Goal: Check status: Check status

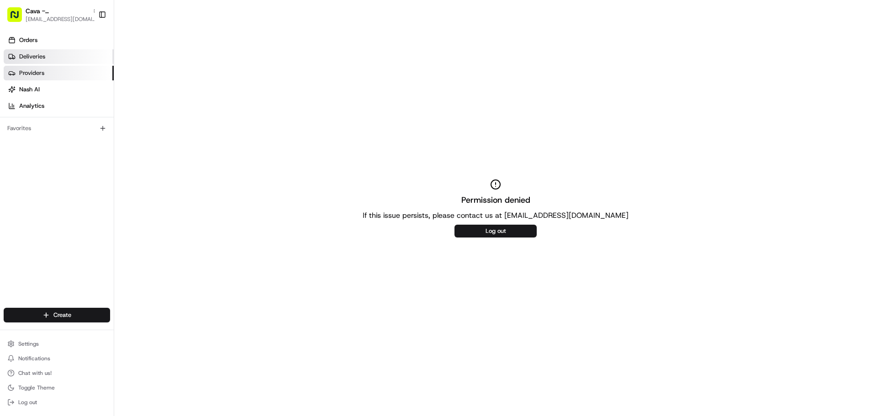
click at [36, 54] on span "Deliveries" at bounding box center [32, 57] width 26 height 8
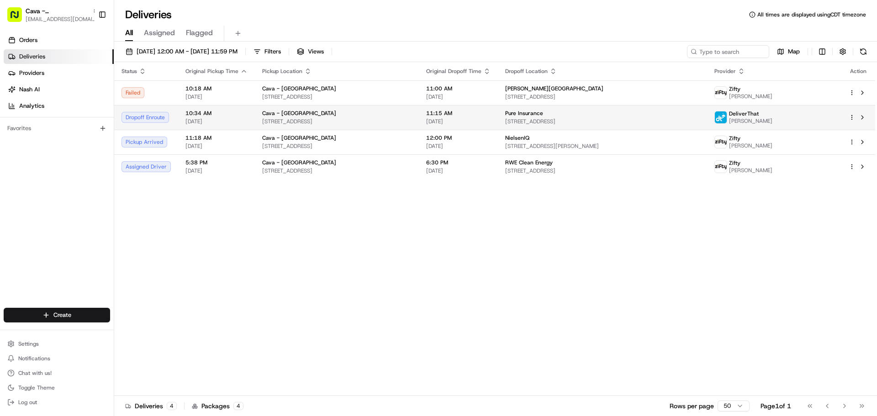
click at [541, 119] on span "[STREET_ADDRESS]" at bounding box center [602, 121] width 194 height 7
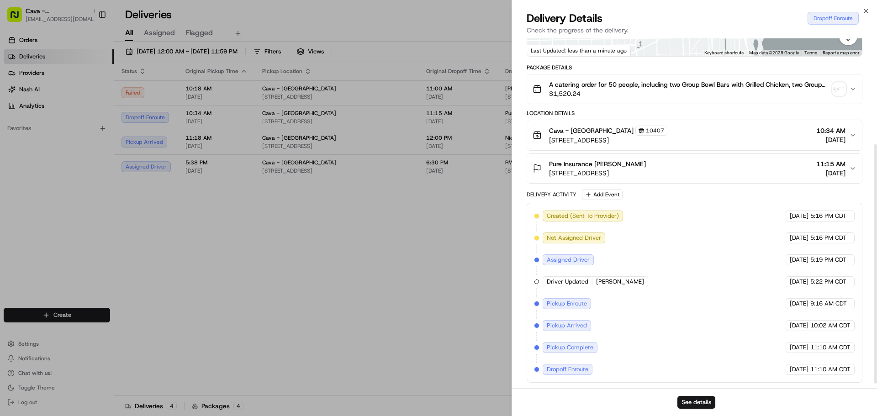
scroll to position [25, 0]
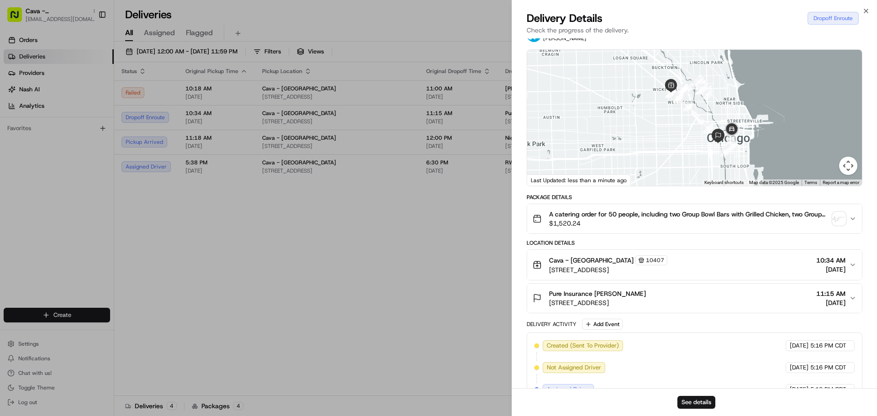
click at [846, 171] on button "Map camera controls" at bounding box center [848, 166] width 18 height 18
click at [819, 125] on button "Zoom in" at bounding box center [825, 120] width 18 height 18
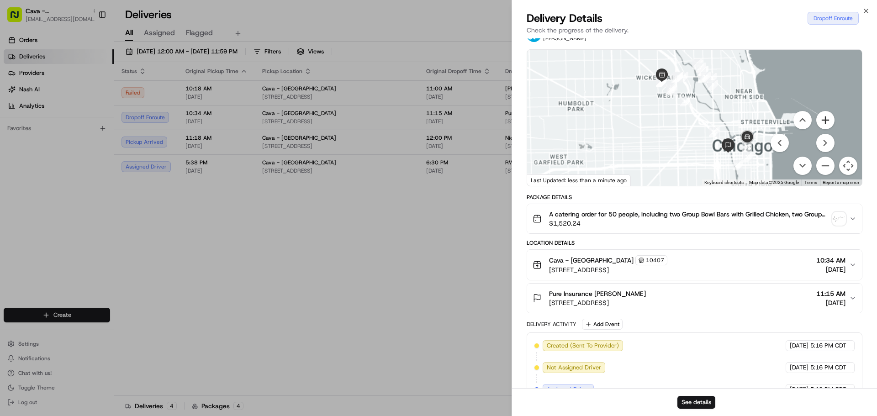
click at [819, 125] on button "Zoom in" at bounding box center [825, 120] width 18 height 18
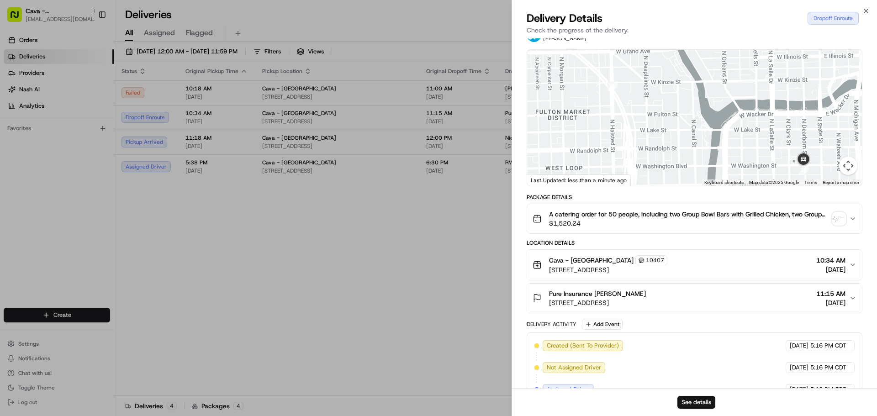
drag, startPoint x: 708, startPoint y: 127, endPoint x: 529, endPoint y: 1, distance: 218.0
click at [508, 6] on body "Cava - Wicker Park wickerpark@cava.com Toggle Sidebar Orders Deliveries Provide…" at bounding box center [438, 208] width 877 height 416
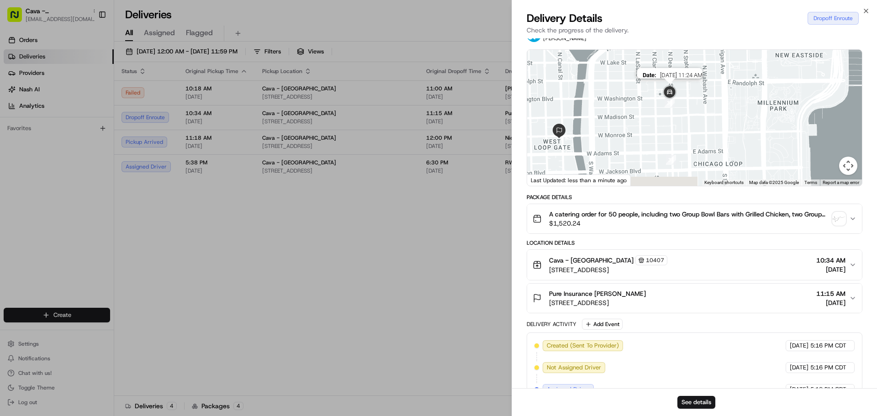
drag, startPoint x: 802, startPoint y: 150, endPoint x: 661, endPoint y: 97, distance: 150.1
click at [661, 97] on img at bounding box center [670, 93] width 18 height 18
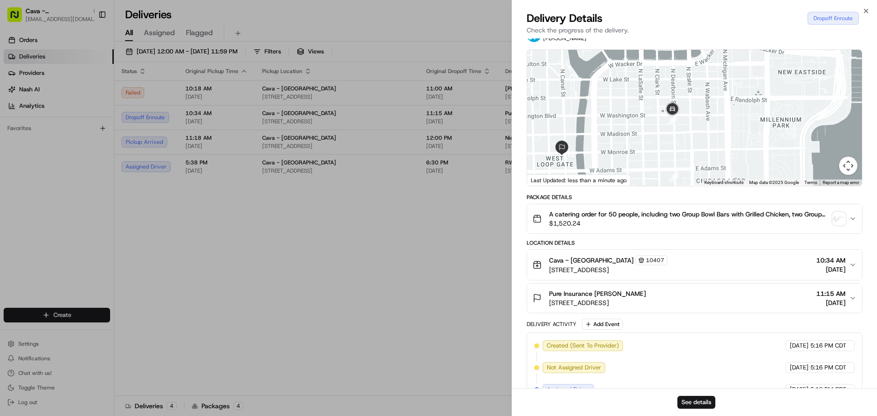
drag, startPoint x: 685, startPoint y: 146, endPoint x: 687, endPoint y: 160, distance: 14.7
click at [687, 160] on div at bounding box center [694, 118] width 335 height 136
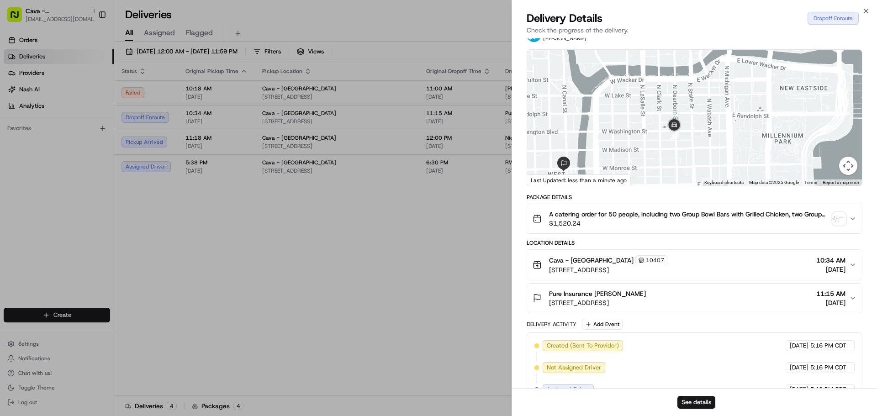
click at [851, 175] on button "Map camera controls" at bounding box center [848, 166] width 18 height 18
click at [824, 129] on button "Zoom in" at bounding box center [825, 120] width 18 height 18
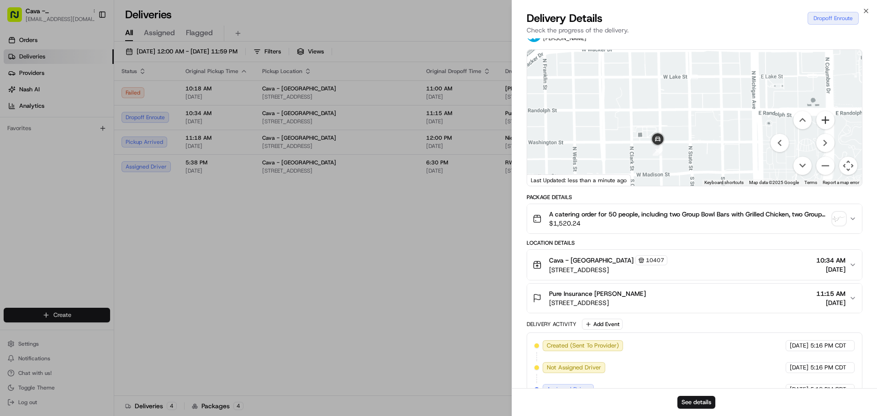
click at [824, 129] on button "Zoom in" at bounding box center [825, 120] width 18 height 18
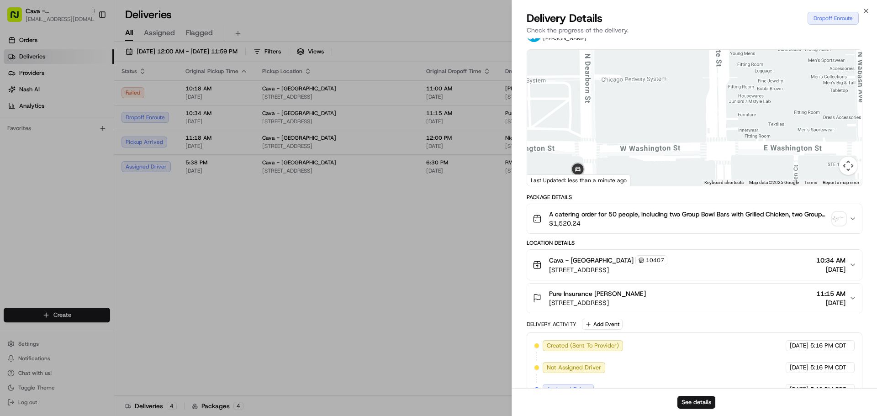
drag, startPoint x: 690, startPoint y: 147, endPoint x: 743, endPoint y: 35, distance: 123.8
click at [743, 35] on div "Delivery Details Dropoff Enroute Check the progress of the delivery. Provider D…" at bounding box center [694, 213] width 365 height 405
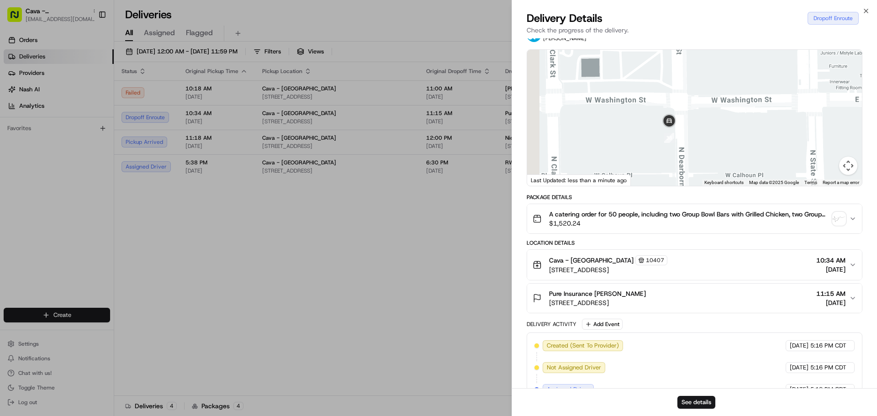
drag, startPoint x: 649, startPoint y: 110, endPoint x: 734, endPoint y: 108, distance: 85.0
click at [734, 108] on div at bounding box center [694, 118] width 335 height 136
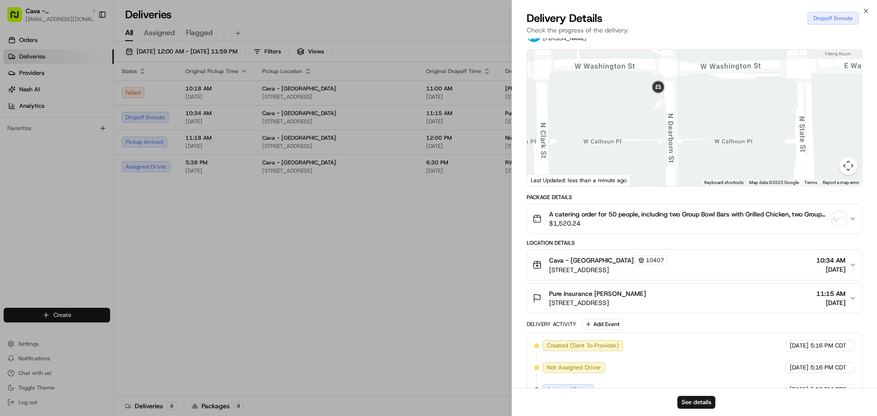
drag, startPoint x: 717, startPoint y: 130, endPoint x: 706, endPoint y: 99, distance: 32.9
click at [706, 99] on div at bounding box center [694, 118] width 335 height 136
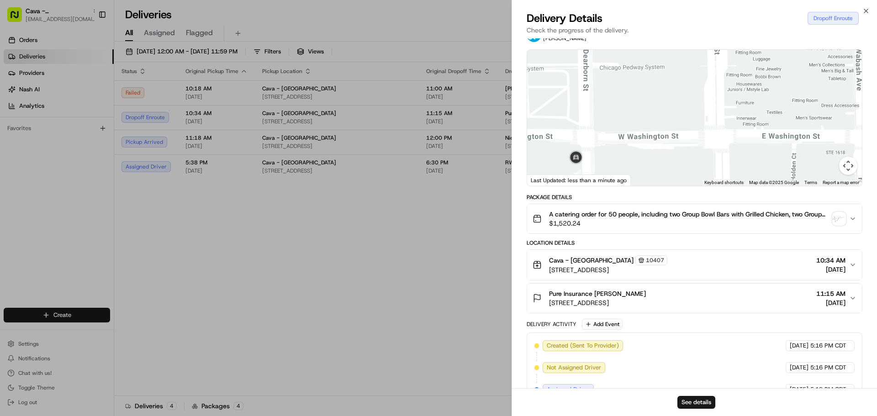
drag, startPoint x: 765, startPoint y: 142, endPoint x: 679, endPoint y: 214, distance: 112.5
click at [679, 214] on div "Provider DeliverThat Karan Gaddam Provider Id 587625fc-d5c7-4ad7-8b73-f34af0ce0…" at bounding box center [695, 265] width 336 height 493
click at [800, 143] on div at bounding box center [694, 118] width 335 height 136
click at [716, 304] on div "Pure Insurance Katerina Cirone 10 S Riverside Plaza #1900, Chicago, IL 60606, U…" at bounding box center [691, 298] width 317 height 18
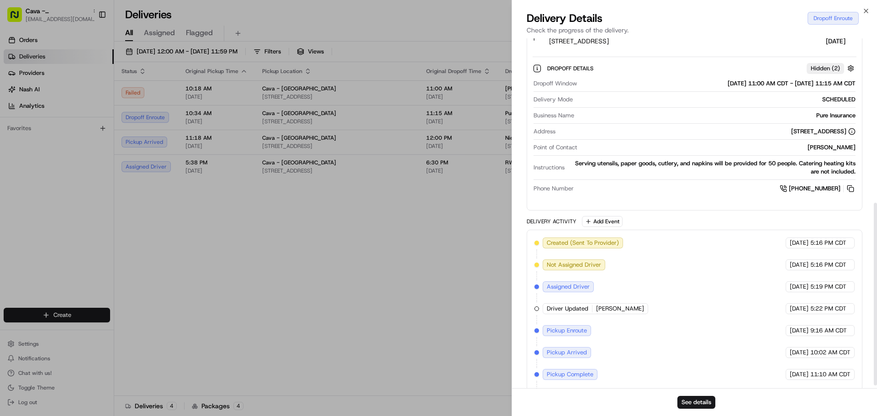
scroll to position [321, 0]
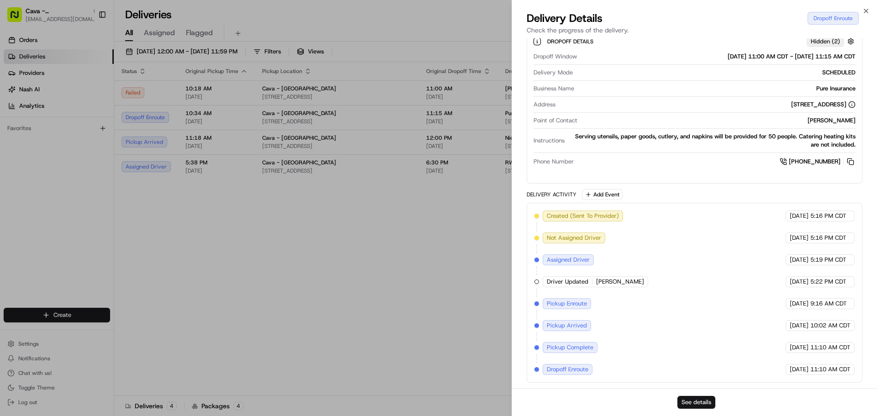
click at [701, 397] on button "See details" at bounding box center [696, 402] width 38 height 13
click at [862, 13] on icon "button" at bounding box center [865, 10] width 7 height 7
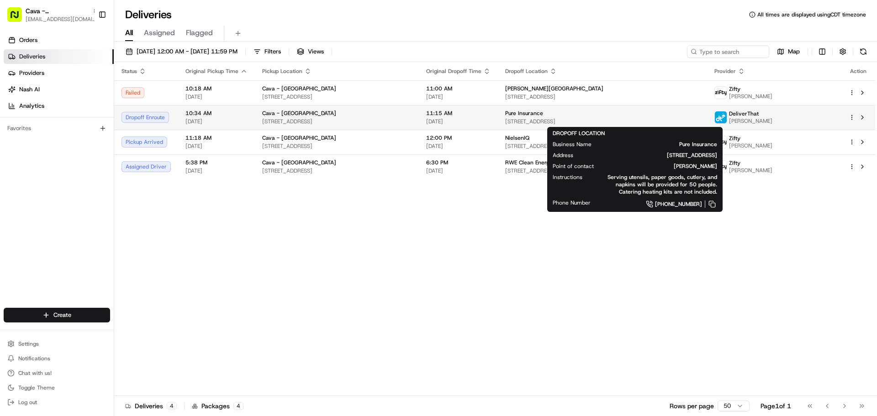
click at [551, 117] on div "Pure Insurance 10 S Riverside Plaza #1900, Chicago, IL 60606, USA" at bounding box center [602, 118] width 194 height 16
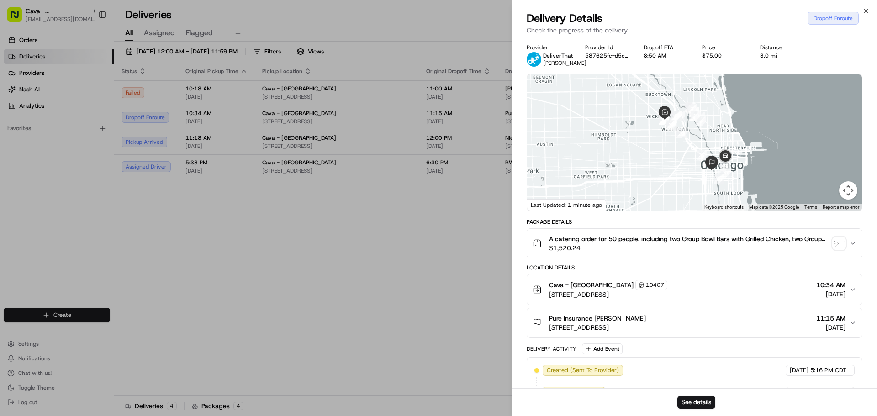
click at [872, 4] on div "Close Delivery Details Dropoff Enroute Check the progress of the delivery. Prov…" at bounding box center [694, 208] width 365 height 416
click at [871, 7] on div "Close Delivery Details Dropoff Enroute Check the progress of the delivery. Prov…" at bounding box center [694, 208] width 365 height 416
click at [867, 6] on div "Close Delivery Details Dropoff Enroute Check the progress of the delivery. Prov…" at bounding box center [694, 208] width 365 height 416
click at [867, 10] on icon "button" at bounding box center [865, 10] width 7 height 7
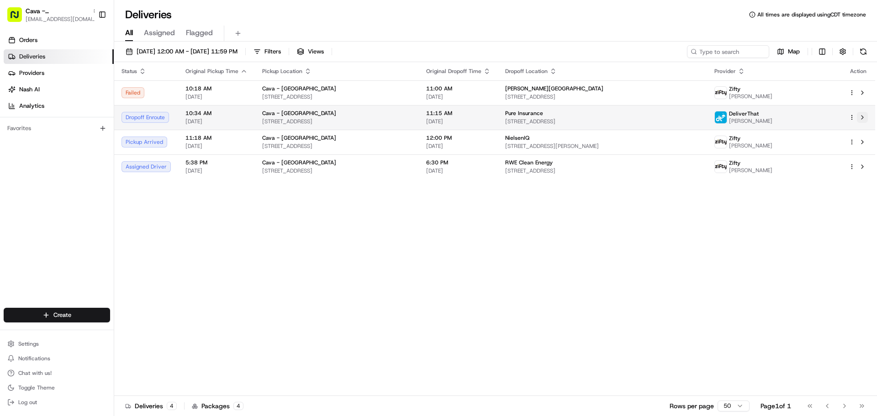
click at [864, 117] on button at bounding box center [862, 117] width 11 height 11
click at [855, 116] on div at bounding box center [858, 117] width 19 height 11
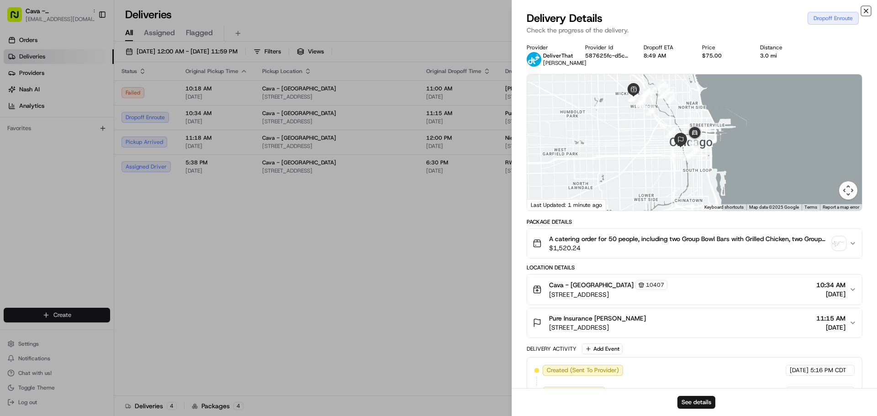
click at [869, 9] on icon "button" at bounding box center [865, 10] width 7 height 7
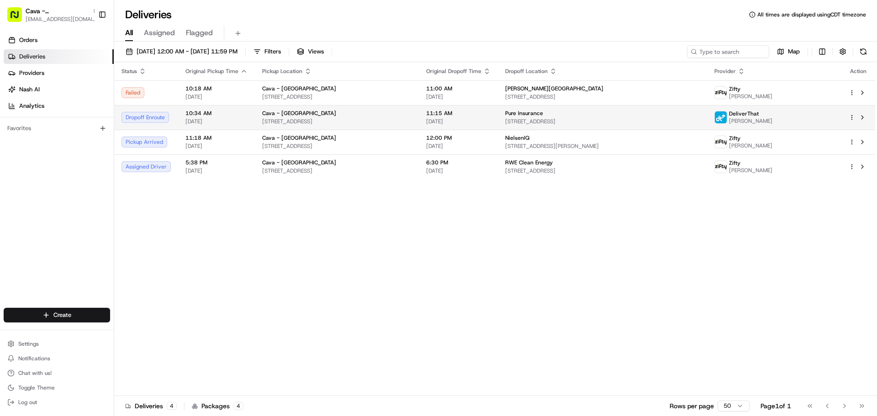
click at [852, 115] on html "Cava - Wicker Park wickerpark@cava.com Toggle Sidebar Orders Deliveries Provide…" at bounding box center [438, 208] width 877 height 416
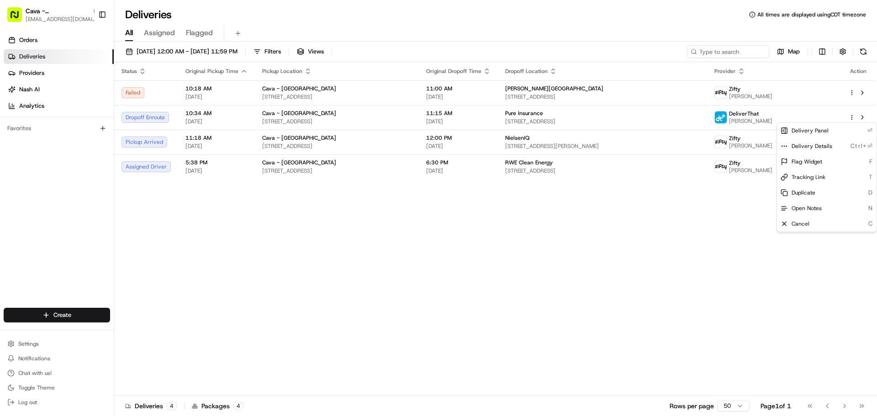
click at [206, 117] on html "Cava - Wicker Park wickerpark@cava.com Toggle Sidebar Orders Deliveries Provide…" at bounding box center [438, 208] width 877 height 416
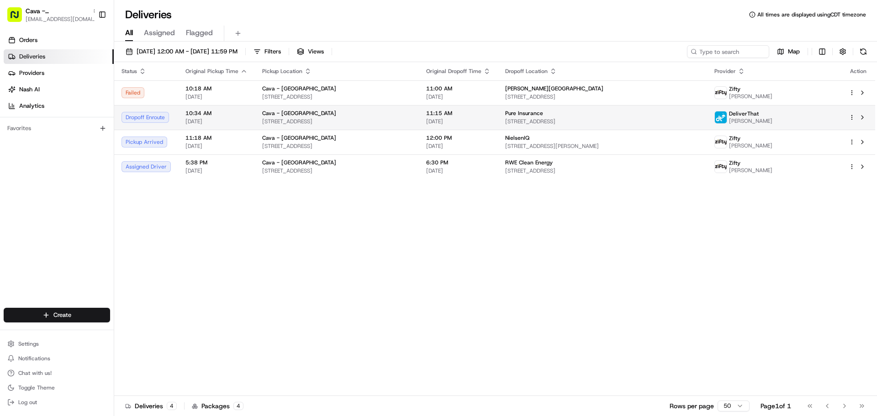
click at [727, 119] on img at bounding box center [721, 117] width 12 height 12
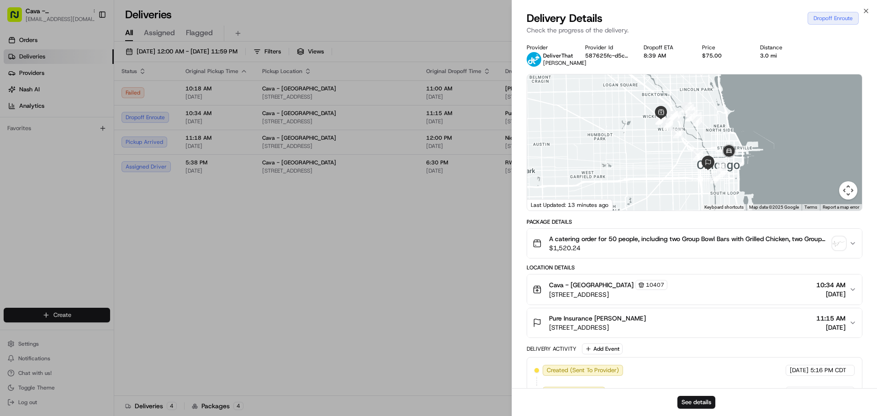
click at [845, 196] on button "Map camera controls" at bounding box center [848, 190] width 18 height 18
click at [827, 154] on button "Zoom in" at bounding box center [825, 145] width 18 height 18
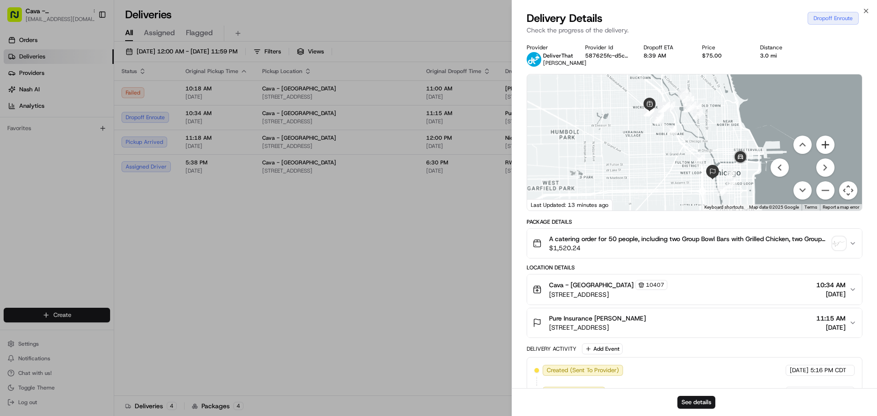
click at [827, 154] on button "Zoom in" at bounding box center [825, 145] width 18 height 18
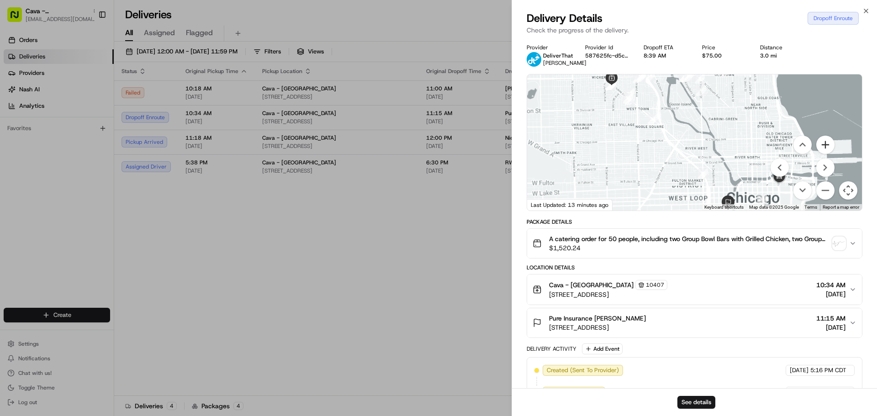
click at [827, 154] on button "Zoom in" at bounding box center [825, 145] width 18 height 18
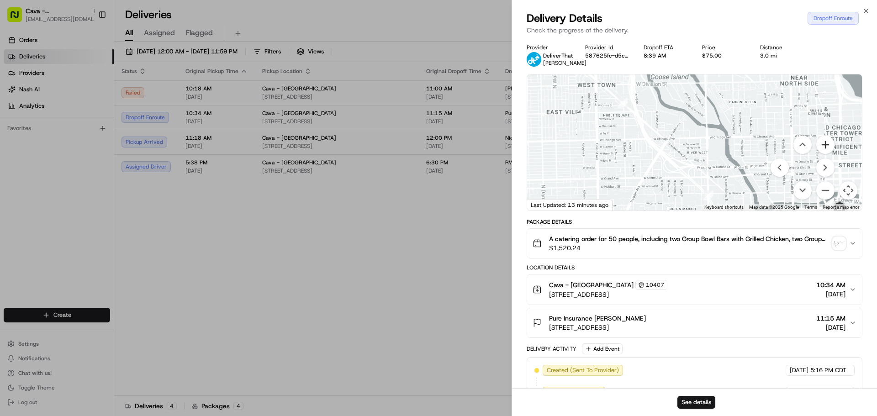
click at [827, 154] on button "Zoom in" at bounding box center [825, 145] width 18 height 18
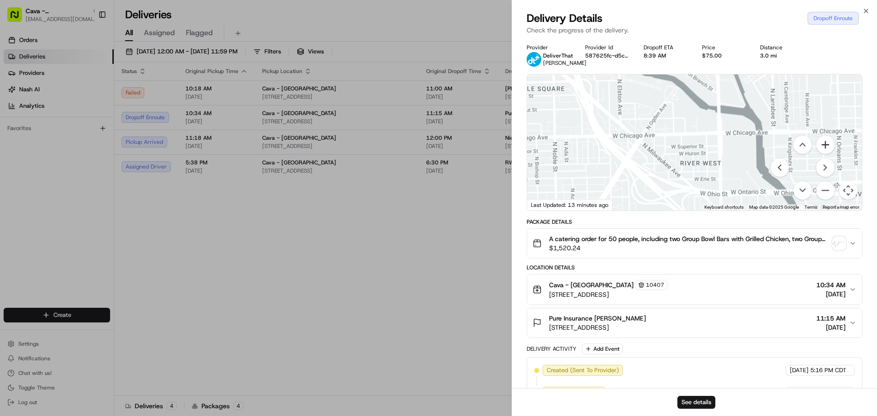
click at [827, 154] on button "Zoom in" at bounding box center [825, 145] width 18 height 18
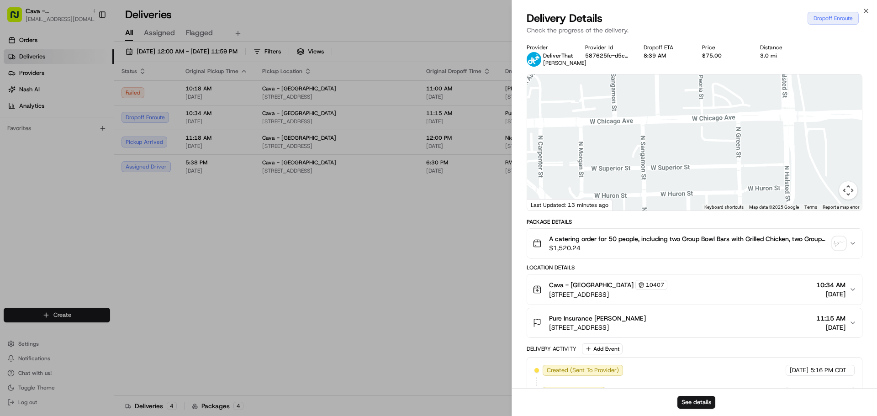
drag, startPoint x: 748, startPoint y: 136, endPoint x: 746, endPoint y: 147, distance: 10.7
click at [746, 147] on div at bounding box center [694, 142] width 335 height 136
click at [857, 196] on div at bounding box center [694, 142] width 335 height 136
click at [852, 196] on button "Map camera controls" at bounding box center [848, 190] width 18 height 18
click at [830, 195] on button "Zoom out" at bounding box center [825, 190] width 18 height 18
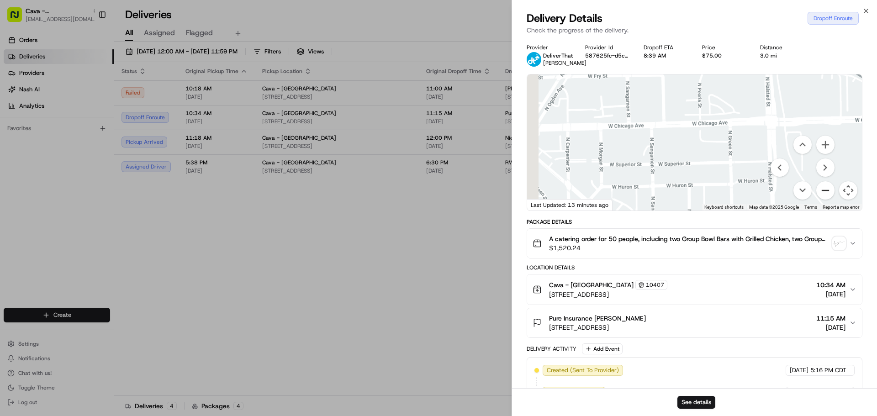
click at [830, 195] on button "Zoom out" at bounding box center [825, 190] width 18 height 18
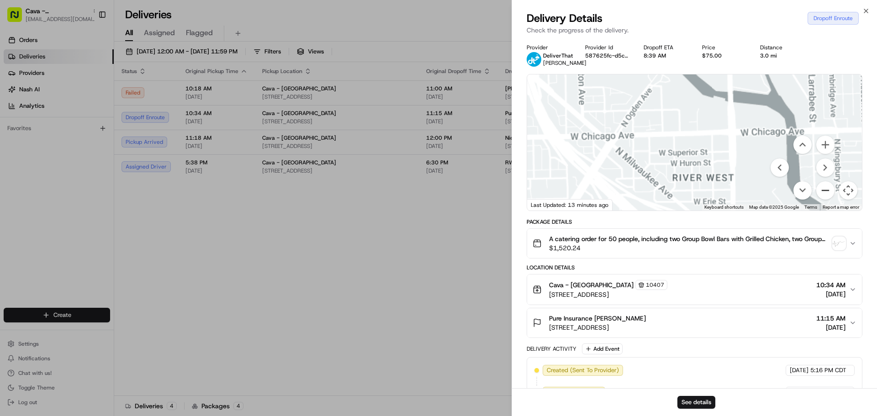
click at [830, 195] on button "Zoom out" at bounding box center [825, 190] width 18 height 18
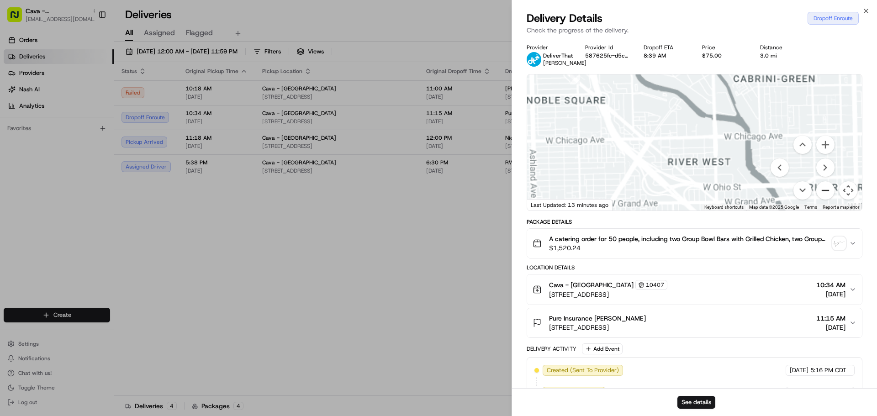
click at [829, 194] on button "Zoom out" at bounding box center [825, 190] width 18 height 18
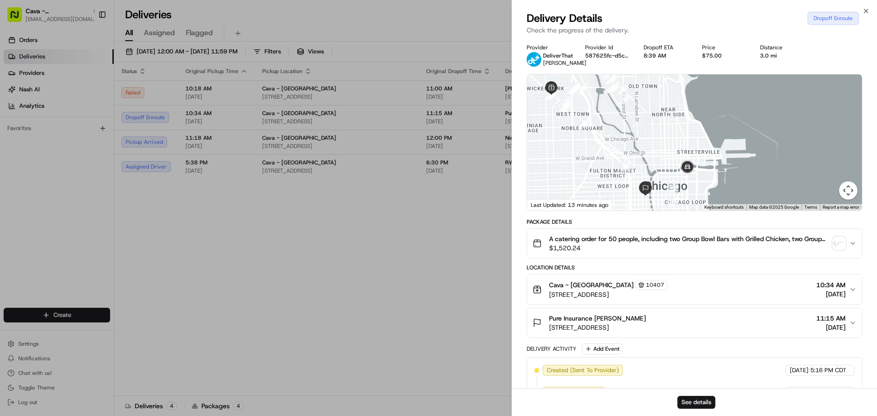
drag, startPoint x: 750, startPoint y: 178, endPoint x: 666, endPoint y: 176, distance: 83.6
click at [666, 176] on div at bounding box center [694, 142] width 335 height 136
click at [692, 175] on img at bounding box center [687, 168] width 18 height 18
click at [851, 200] on button "Map camera controls" at bounding box center [848, 190] width 18 height 18
click at [825, 154] on button "Zoom in" at bounding box center [825, 145] width 18 height 18
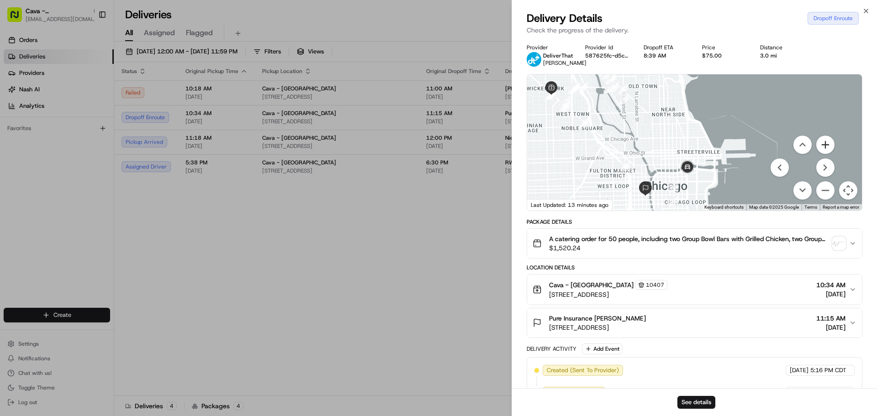
click at [825, 154] on button "Zoom in" at bounding box center [825, 145] width 18 height 18
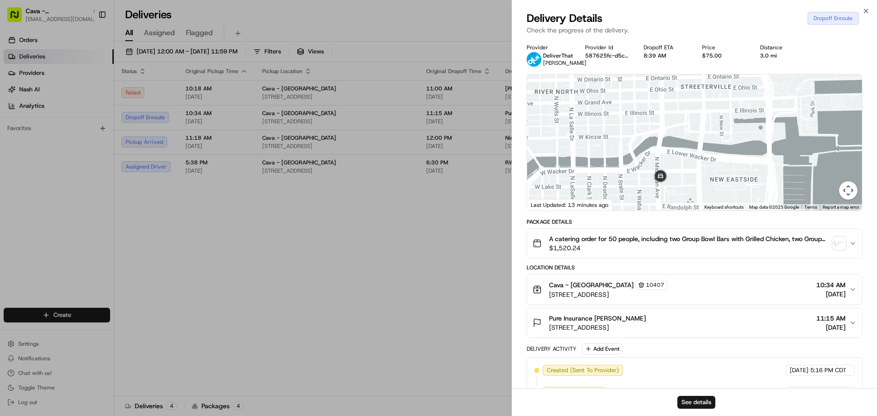
drag, startPoint x: 732, startPoint y: 177, endPoint x: 728, endPoint y: 73, distance: 103.8
click at [728, 73] on div "Provider DeliverThat Karan Gaddam Provider Id 587625fc-d5c7-4ad7-8b73-f34af0ce0…" at bounding box center [695, 290] width 336 height 493
click at [659, 185] on img at bounding box center [660, 177] width 18 height 18
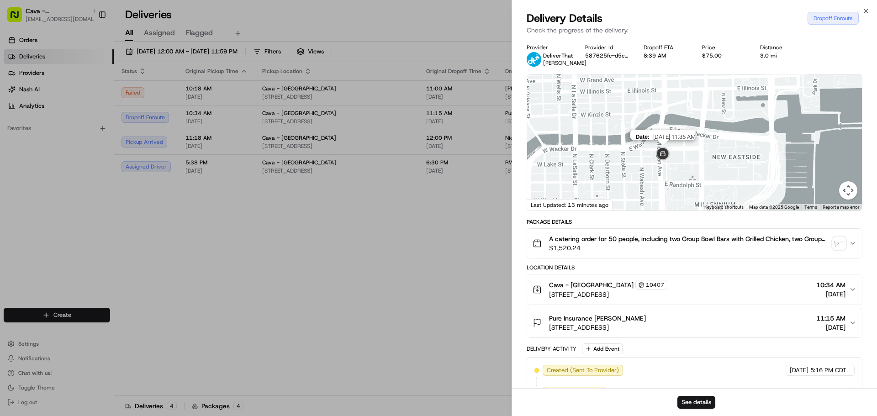
drag, startPoint x: 659, startPoint y: 185, endPoint x: 662, endPoint y: 161, distance: 24.4
click at [662, 161] on img at bounding box center [663, 154] width 18 height 18
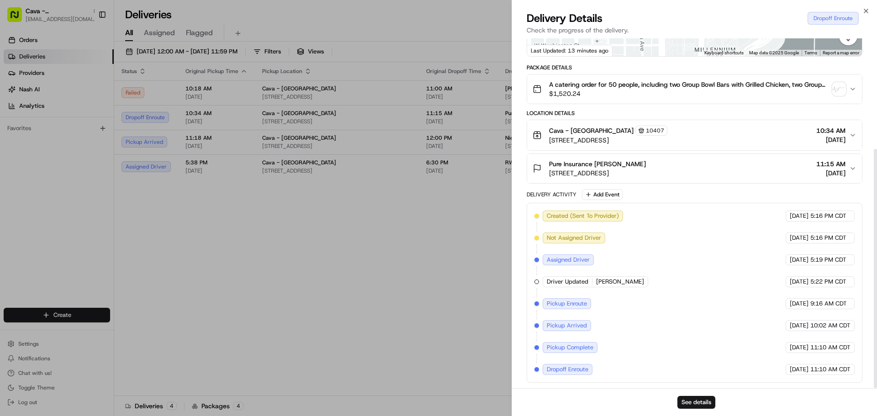
scroll to position [162, 0]
click at [622, 282] on span "[PERSON_NAME]" at bounding box center [620, 282] width 48 height 8
click at [592, 282] on div at bounding box center [592, 281] width 0 height 7
click at [536, 281] on div at bounding box center [536, 282] width 5 height 5
click at [793, 284] on span "[DATE]" at bounding box center [799, 282] width 19 height 8
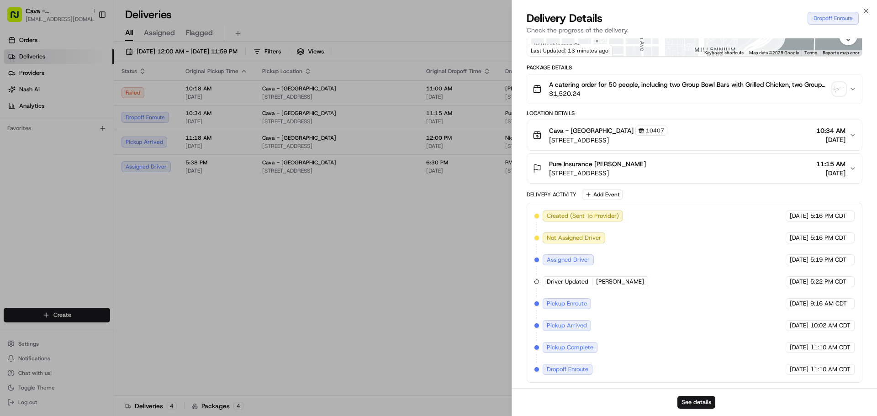
scroll to position [0, 0]
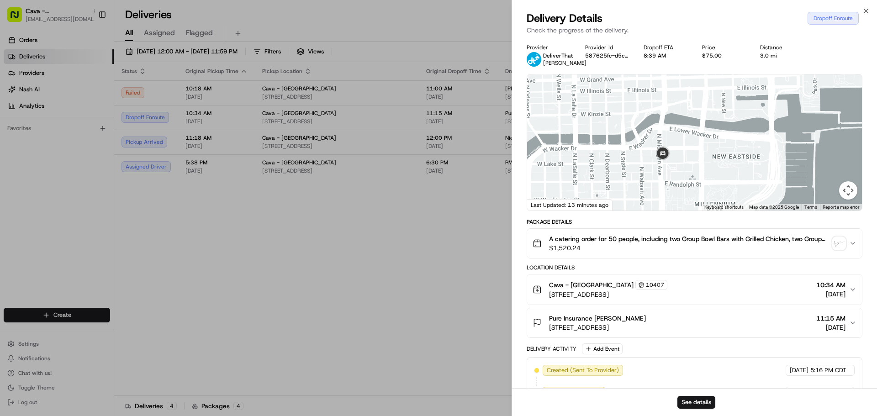
click at [534, 56] on img at bounding box center [534, 59] width 15 height 15
click at [541, 63] on div "DeliverThat Karan Gaddam" at bounding box center [557, 59] width 60 height 15
click at [643, 42] on div "Provider DeliverThat Karan Gaddam Provider Id 587625fc-d5c7-4ad7-8b73-f34af0ce0…" at bounding box center [694, 290] width 365 height 504
click at [635, 60] on div "Provider DeliverThat Karan Gaddam Provider Id 587625fc-d5c7-4ad7-8b73-f34af0ce0…" at bounding box center [695, 55] width 336 height 23
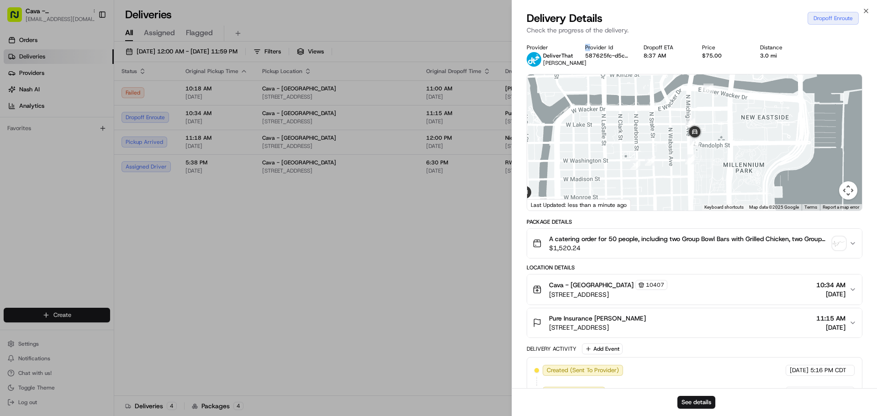
drag, startPoint x: 585, startPoint y: 41, endPoint x: 591, endPoint y: 40, distance: 6.0
click at [591, 40] on div "Provider DeliverThat Karan Gaddam Provider Id 587625fc-d5c7-4ad7-8b73-f34af0ce0…" at bounding box center [694, 290] width 365 height 504
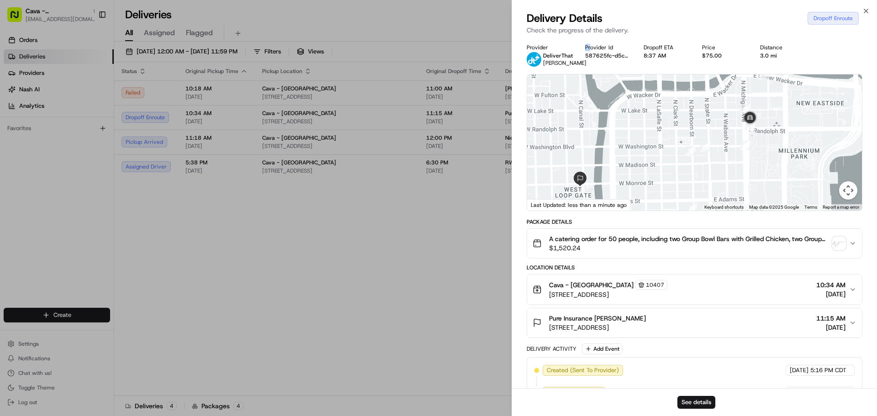
drag, startPoint x: 631, startPoint y: 143, endPoint x: 674, endPoint y: 130, distance: 44.4
click at [674, 130] on div at bounding box center [694, 142] width 335 height 136
click at [840, 247] on img "button" at bounding box center [839, 243] width 13 height 13
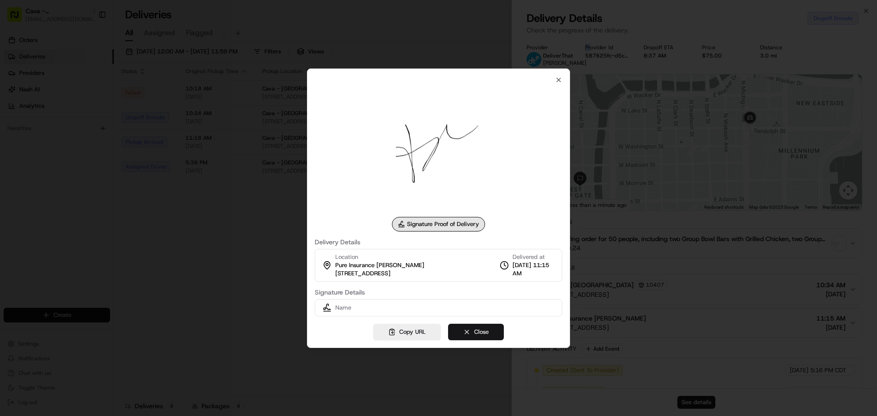
click at [490, 331] on button "Close" at bounding box center [476, 332] width 56 height 16
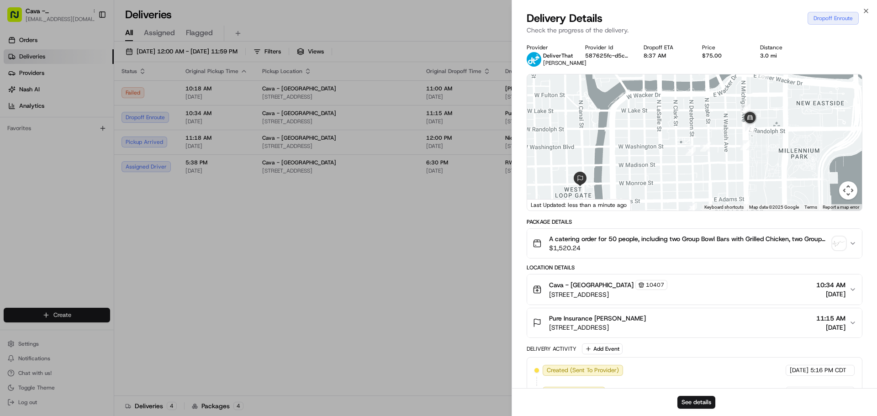
click at [849, 295] on div "Cava - Wicker Park 10407 1484 N Milwaukee Ave, Chicago, IL 60622, USA 10:34 AM …" at bounding box center [691, 289] width 317 height 19
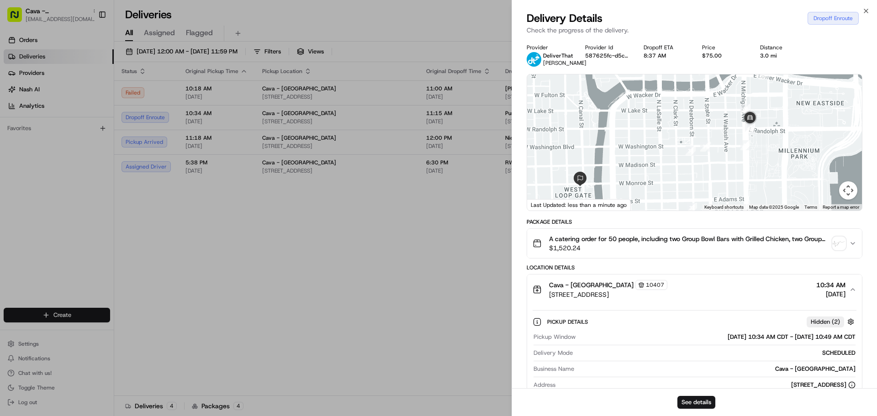
click at [849, 295] on div "Cava - Wicker Park 10407 1484 N Milwaukee Ave, Chicago, IL 60622, USA 10:34 AM …" at bounding box center [691, 289] width 317 height 19
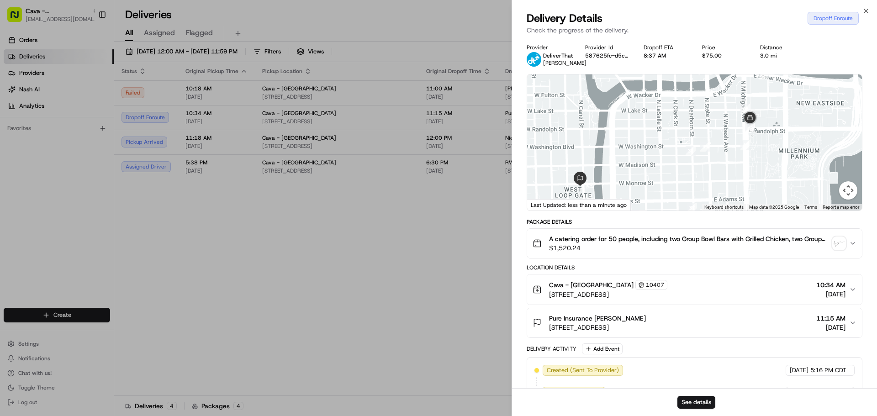
click at [853, 247] on button "A catering order for 50 people, including two Group Bowl Bars with Grilled Chic…" at bounding box center [694, 243] width 335 height 29
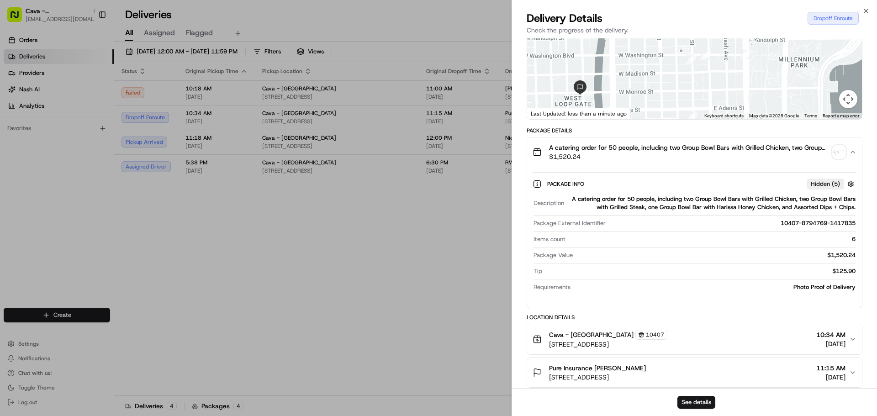
scroll to position [274, 0]
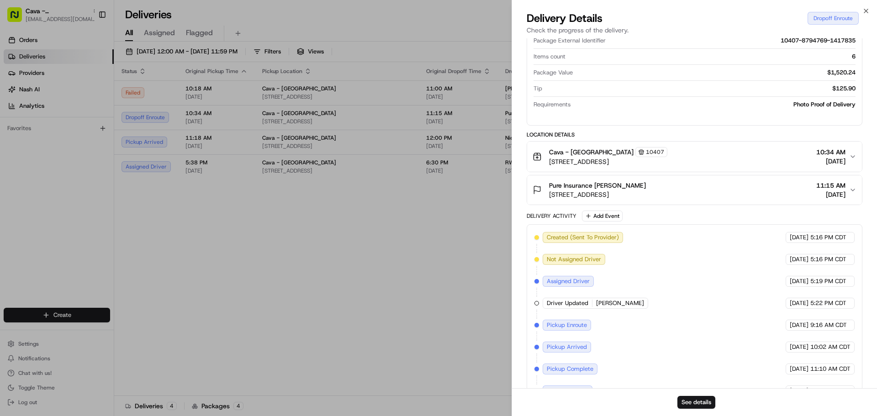
click at [617, 205] on button "Pure Insurance Katerina Cirone 10 S Riverside Plaza #1900, Chicago, IL 60606, U…" at bounding box center [694, 189] width 335 height 29
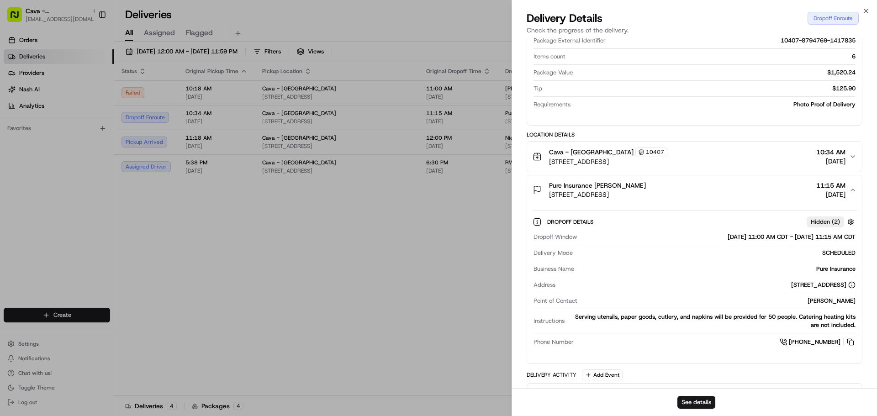
click at [646, 189] on div "Pure Insurance [PERSON_NAME]" at bounding box center [597, 185] width 97 height 9
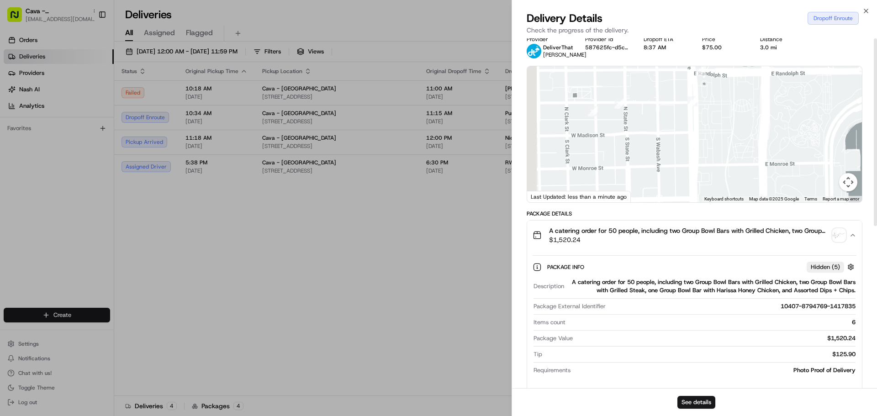
scroll to position [0, 0]
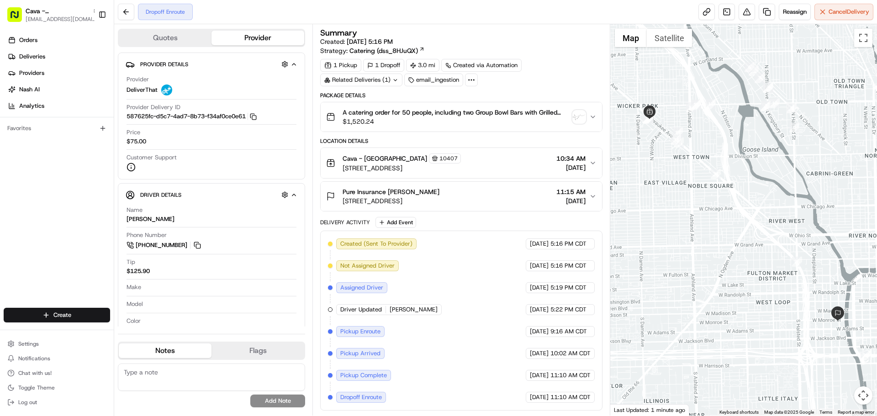
click at [471, 79] on circle at bounding box center [471, 79] width 1 height 1
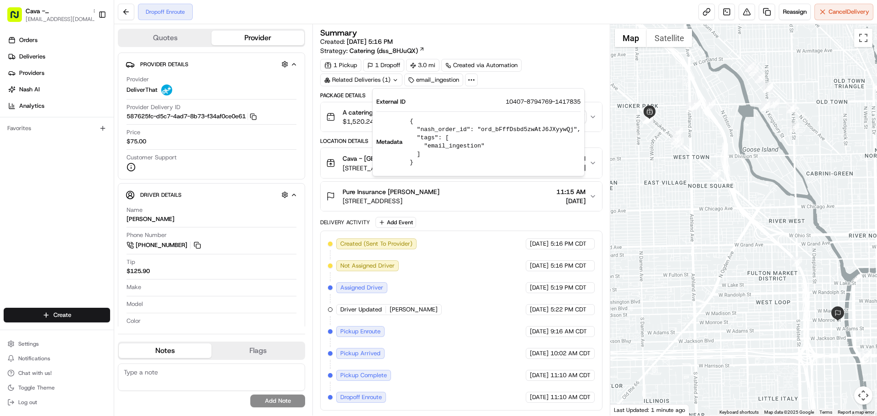
click at [561, 49] on div "Summary Created: 08/19/2025 5:16 PM Strategy: Catering (dss_8HJuQX)" at bounding box center [461, 42] width 282 height 26
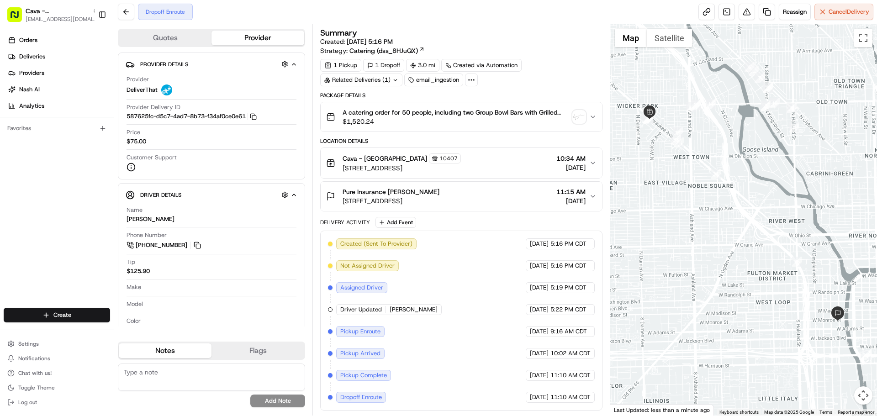
click at [465, 80] on div at bounding box center [471, 80] width 13 height 13
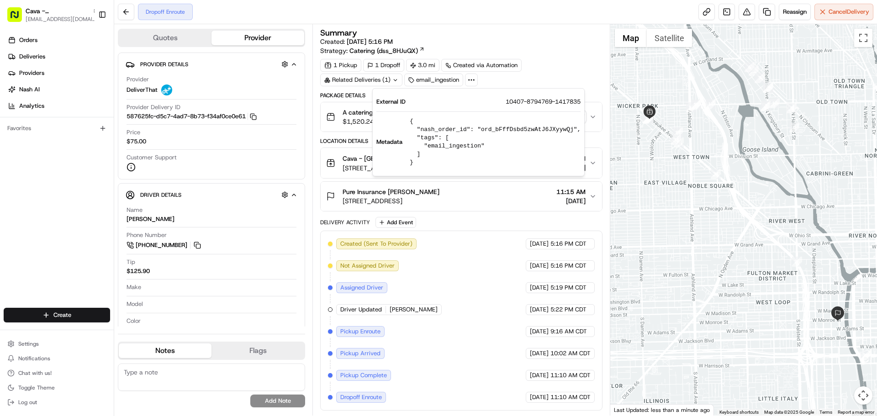
click at [531, 75] on div "1 Pickup 1 Dropoff 3.0 mi Created via Automation Related Deliveries (1) email_i…" at bounding box center [461, 72] width 282 height 27
